Goal: Task Accomplishment & Management: Use online tool/utility

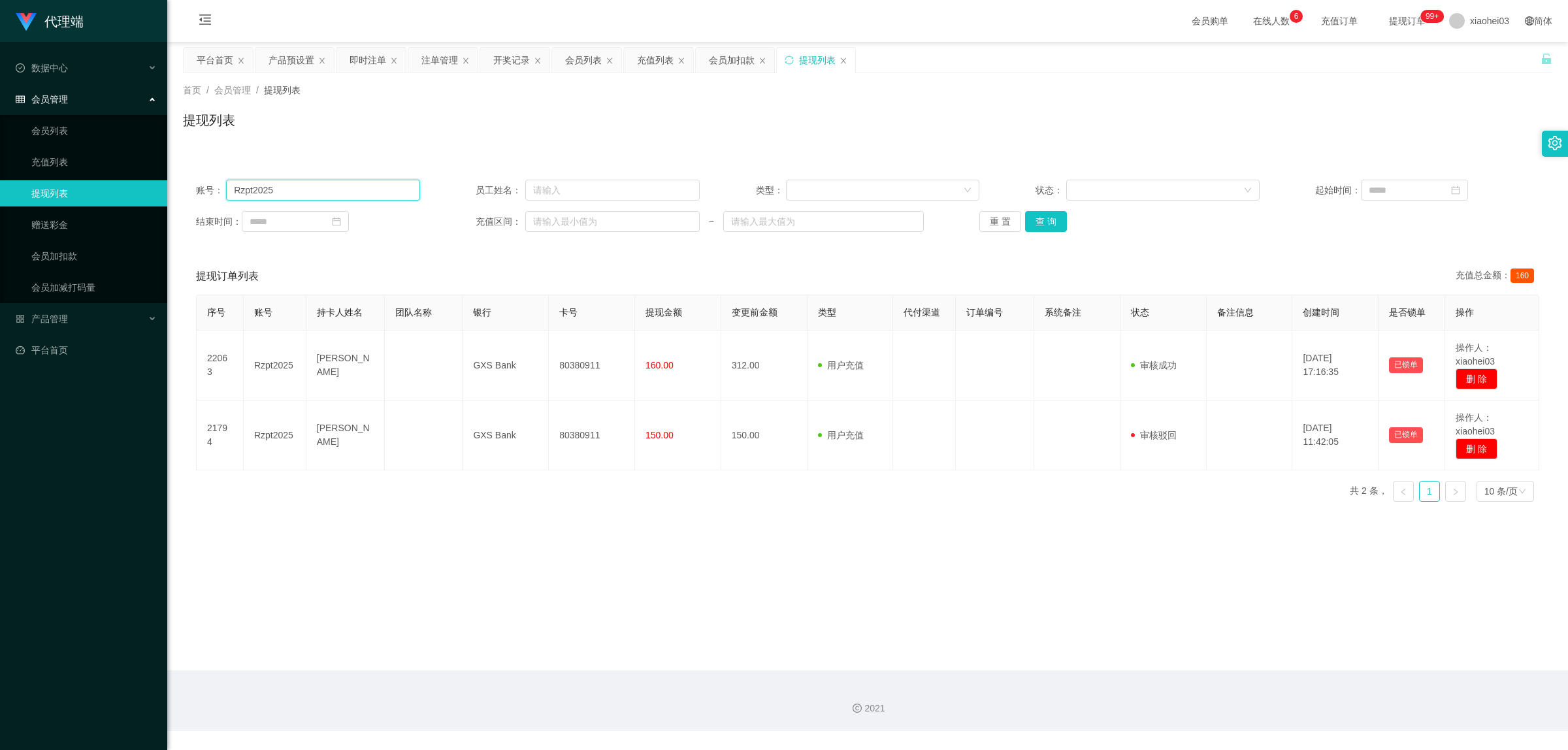
drag, startPoint x: 317, startPoint y: 193, endPoint x: 216, endPoint y: 192, distance: 101.0
click at [216, 192] on div "账号： Rzpt2025" at bounding box center [308, 190] width 224 height 21
click at [1050, 216] on button "查 询" at bounding box center [1046, 221] width 42 height 21
click at [592, 64] on div "会员列表" at bounding box center [583, 60] width 37 height 25
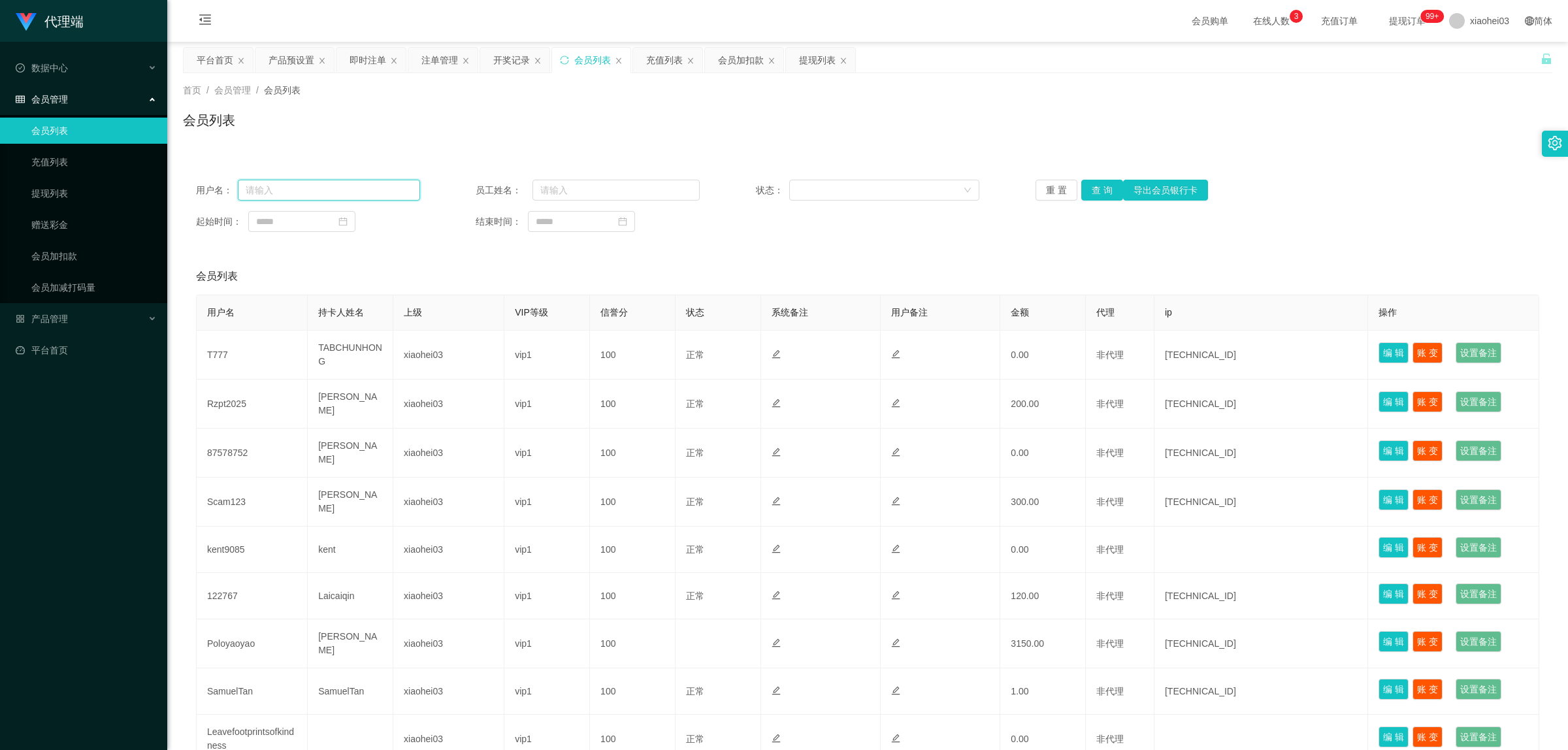
click at [325, 193] on input "text" at bounding box center [328, 190] width 182 height 21
paste input "Rzpt2025"
type input "Rzpt2025"
click at [1103, 185] on button "查 询" at bounding box center [1102, 190] width 42 height 21
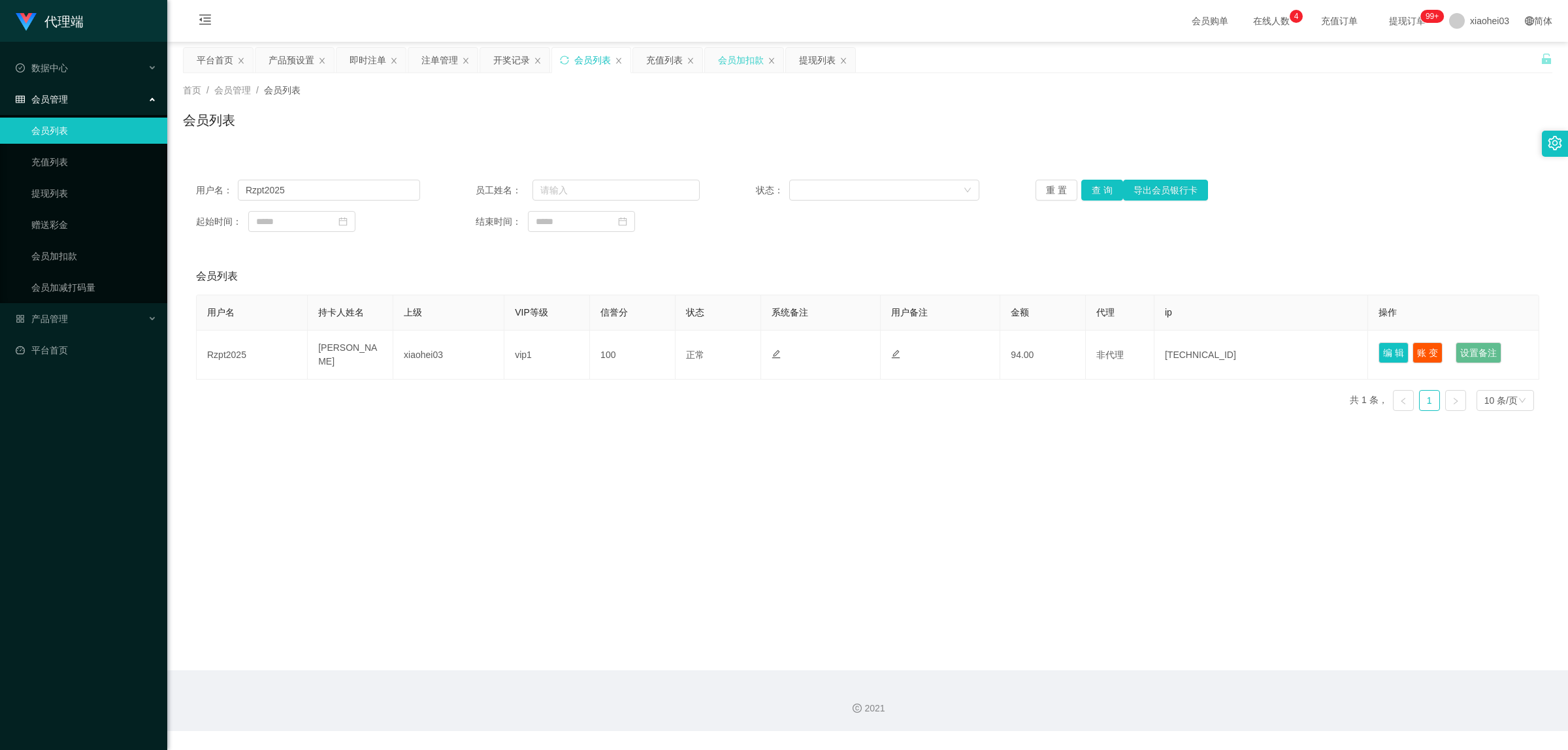
click at [766, 60] on div "会员加扣款" at bounding box center [744, 60] width 78 height 25
click at [658, 63] on div "充值列表" at bounding box center [665, 60] width 37 height 25
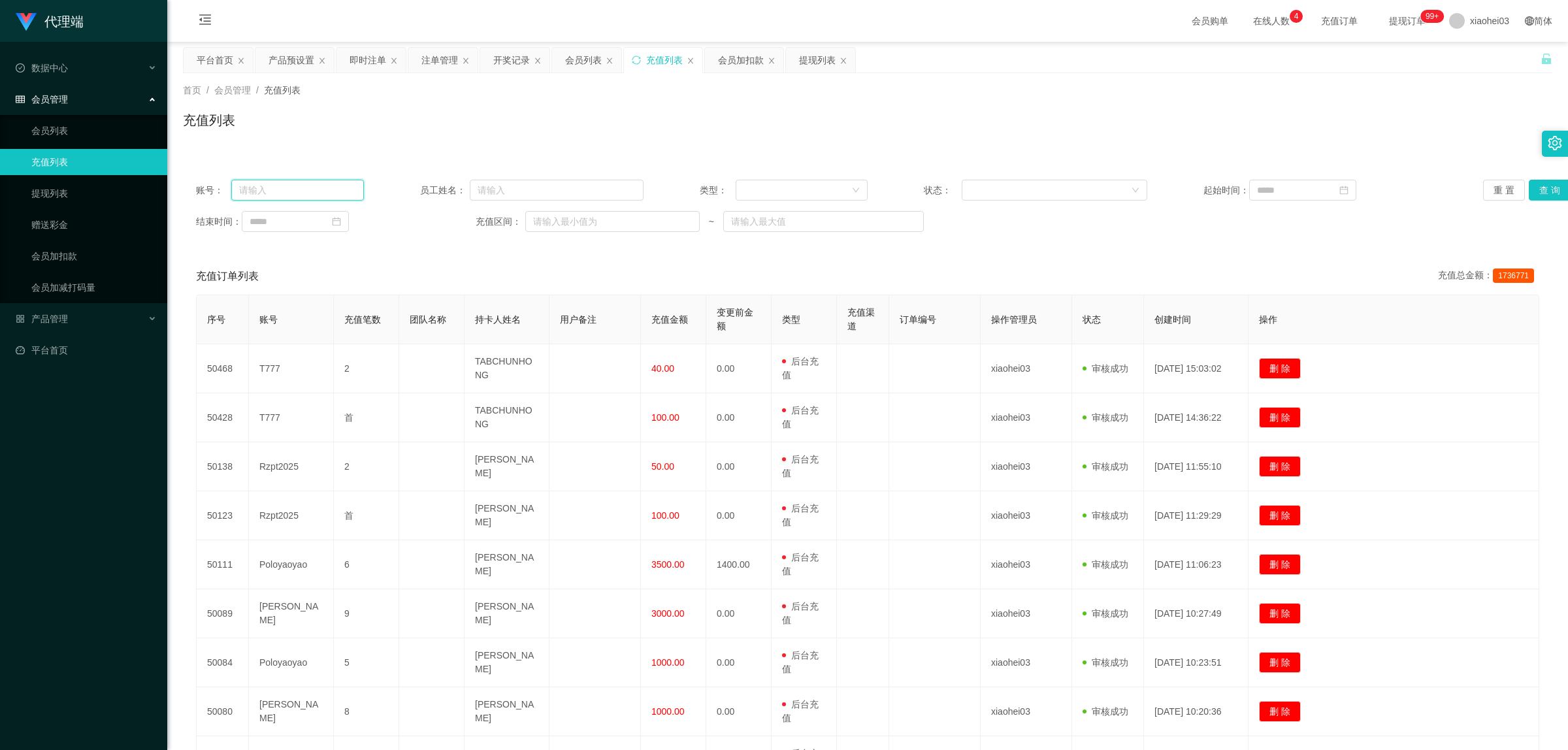
click at [305, 187] on input "text" at bounding box center [298, 190] width 133 height 21
paste input "Rzpt2025"
type input "Rzpt2025"
click at [1547, 191] on button "查 询" at bounding box center [1550, 190] width 42 height 21
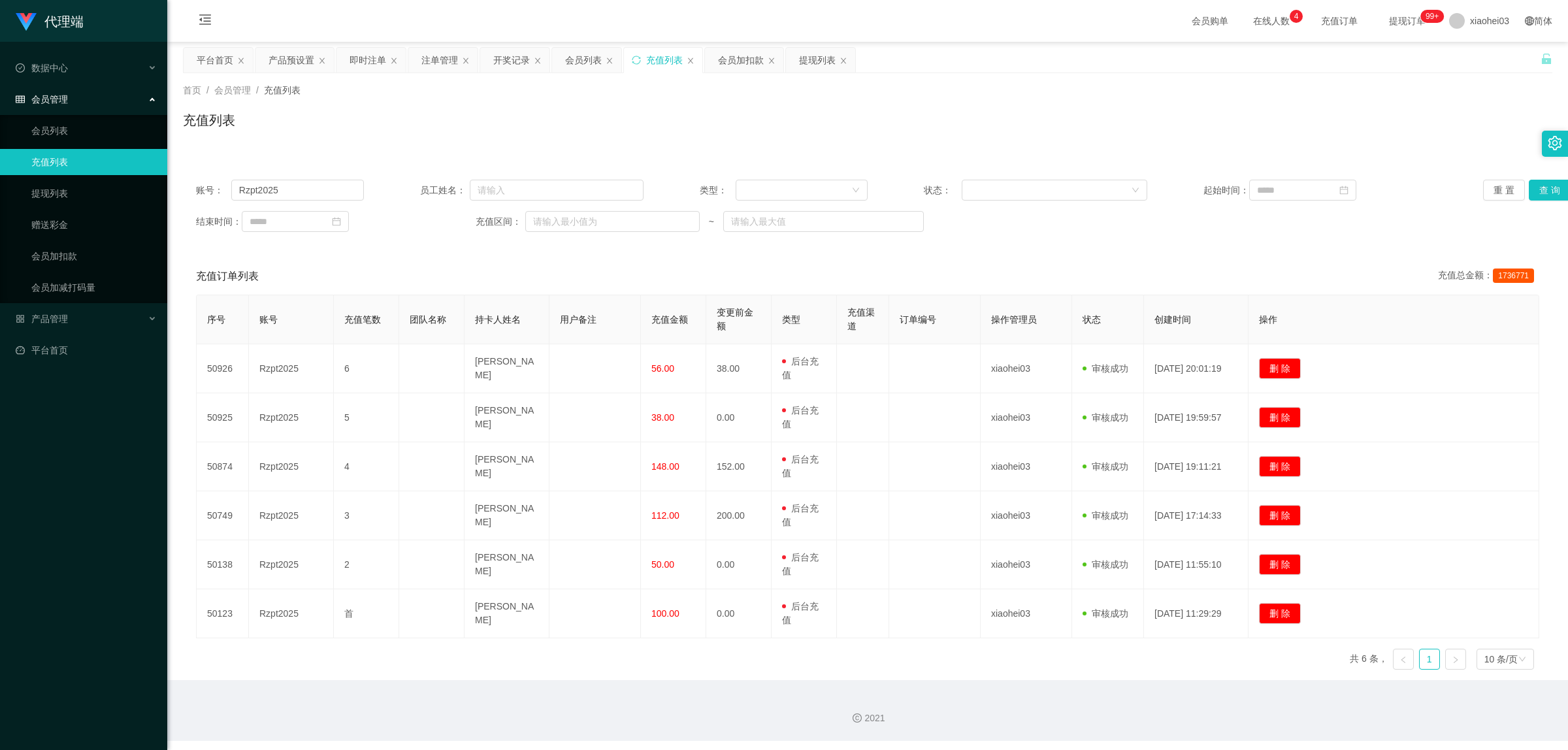
click at [1125, 105] on div "首页 / 会员管理 / 充值列表 / 充值列表" at bounding box center [867, 111] width 1369 height 57
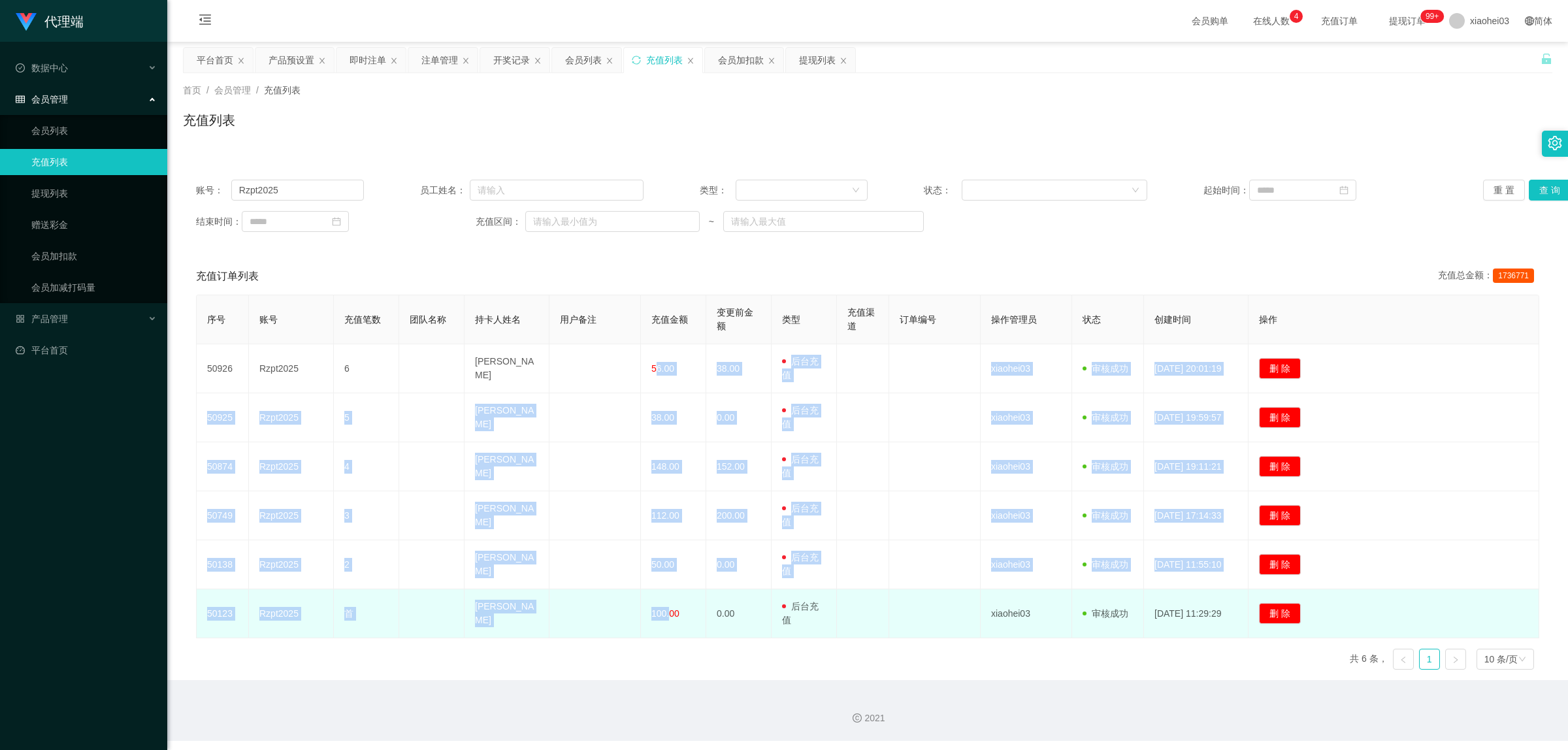
drag, startPoint x: 643, startPoint y: 347, endPoint x: 665, endPoint y: 618, distance: 271.9
click at [665, 618] on tbody "50926 Rzpt2025 6 Nung Hoc Phong 56.00 38.00 用户充值 后台充值 彩金 注册赠送 xiaohei03 审核驳回 审核…" at bounding box center [868, 491] width 1342 height 294
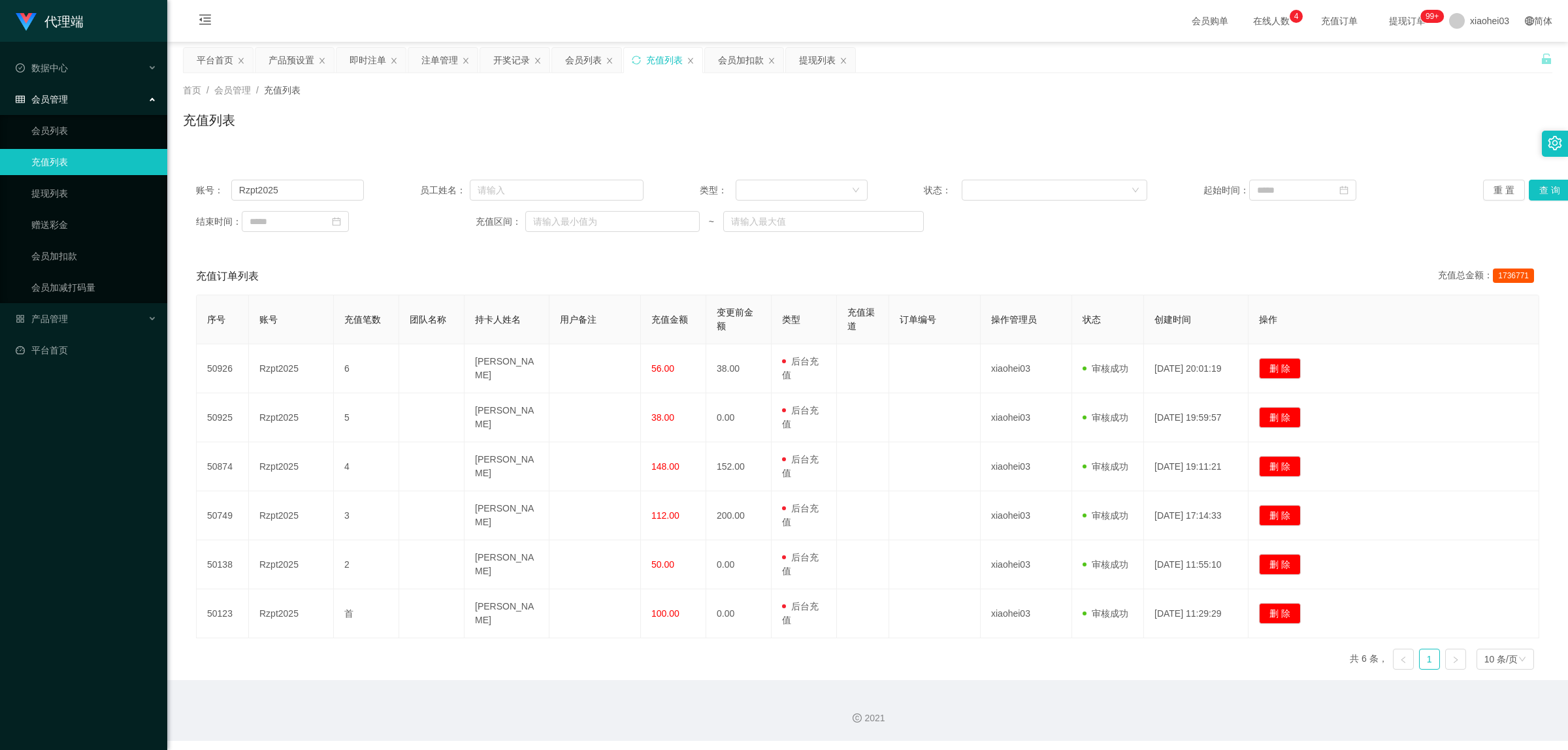
click at [805, 690] on div "2021" at bounding box center [867, 710] width 1401 height 60
